Goal: Task Accomplishment & Management: Manage account settings

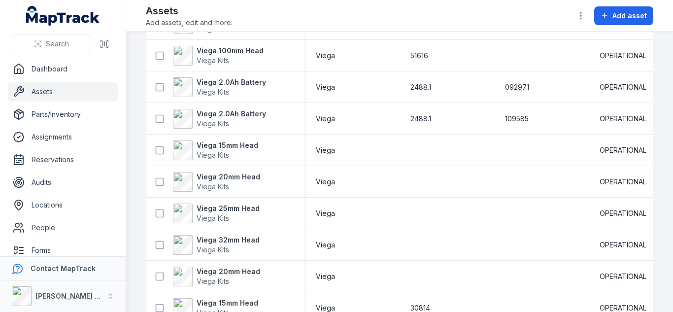
scroll to position [942, 0]
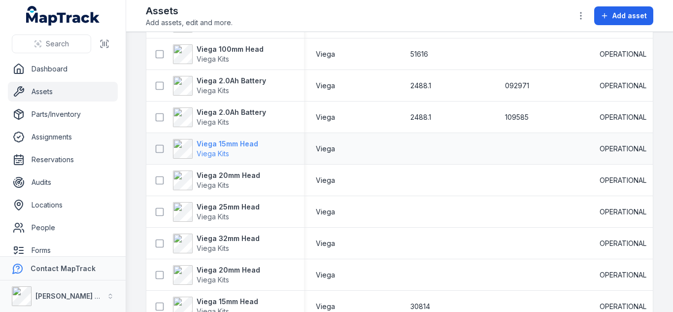
click at [238, 143] on strong "Viega 15mm Head" at bounding box center [227, 144] width 62 height 10
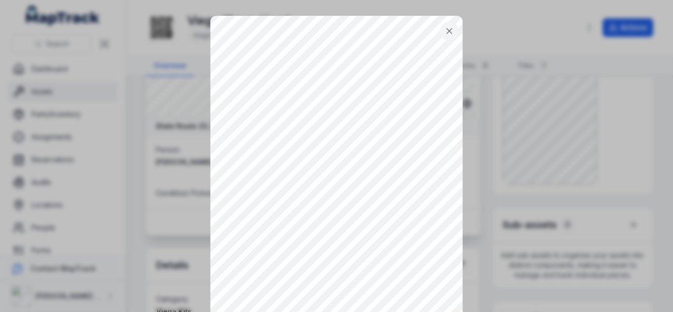
click at [448, 30] on icon at bounding box center [449, 31] width 10 height 10
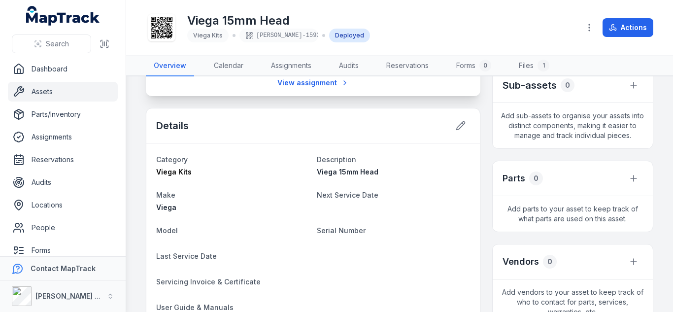
scroll to position [210, 0]
click at [461, 126] on button at bounding box center [460, 124] width 19 height 19
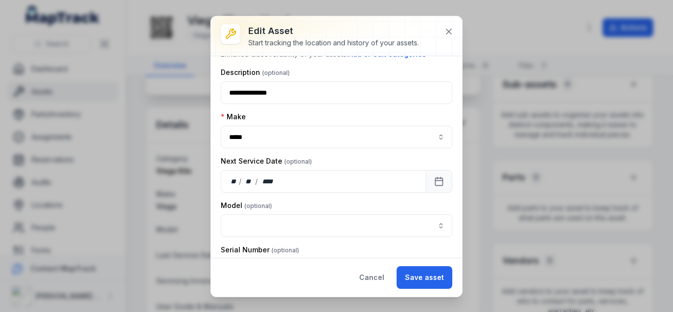
scroll to position [83, 0]
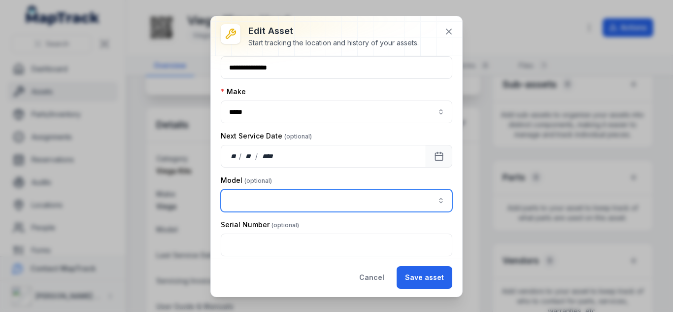
click at [259, 207] on input "asset-edit:cf[15485646-641d-4018-a890-10f5a66d77ec]-label" at bounding box center [336, 200] width 231 height 23
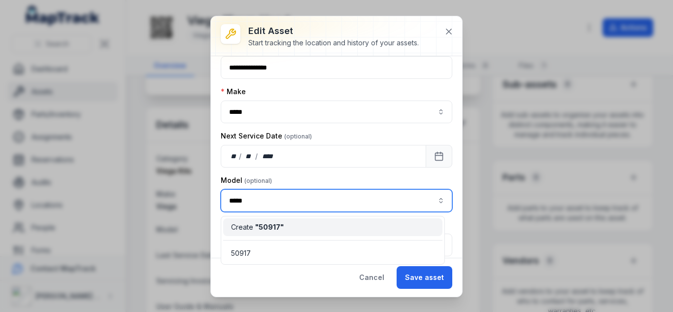
click at [259, 224] on span "" 50917 "" at bounding box center [269, 227] width 29 height 8
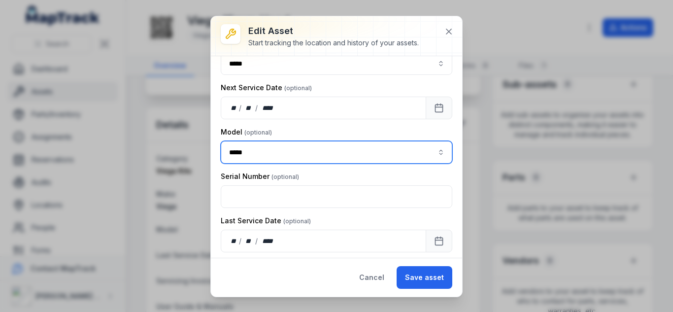
scroll to position [140, 0]
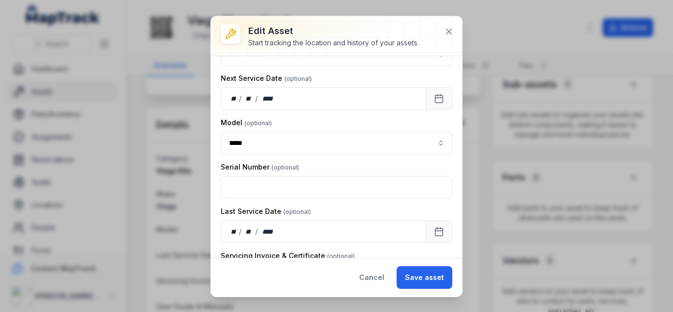
click at [339, 124] on div "Model" at bounding box center [336, 123] width 231 height 10
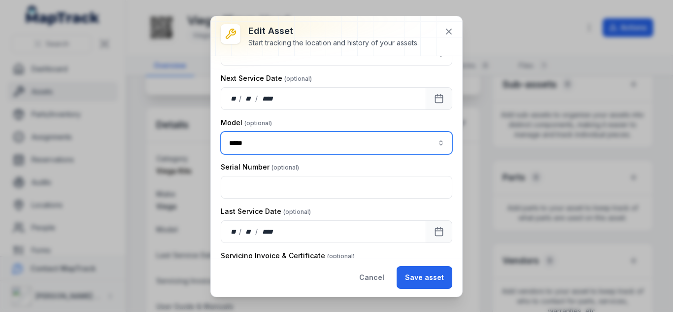
click at [320, 141] on input "*****" at bounding box center [336, 142] width 231 height 23
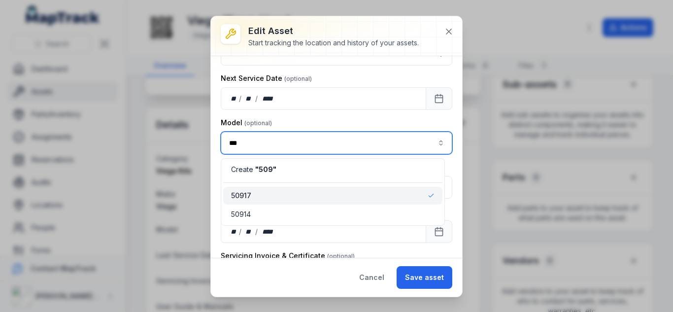
scroll to position [0, 0]
type input "*****"
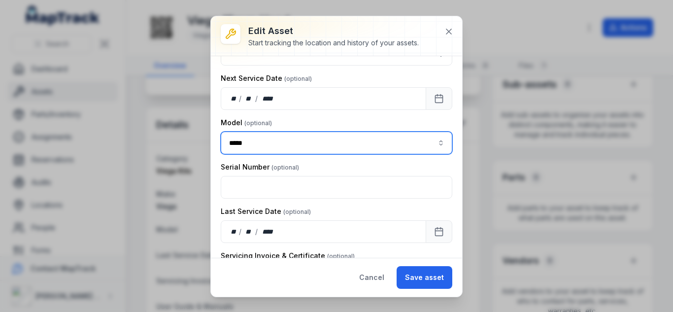
click at [271, 193] on div "50917" at bounding box center [332, 196] width 203 height 10
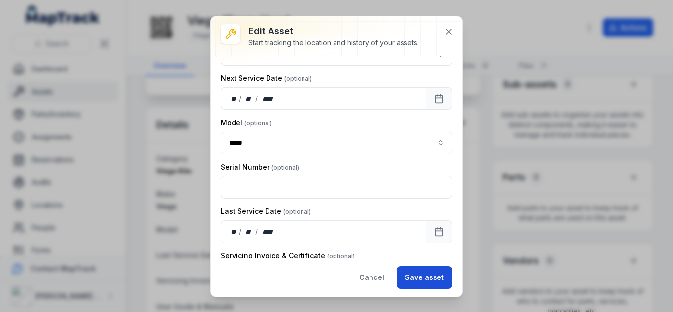
click at [433, 274] on button "Save asset" at bounding box center [424, 277] width 56 height 23
